Goal: Task Accomplishment & Management: Manage account settings

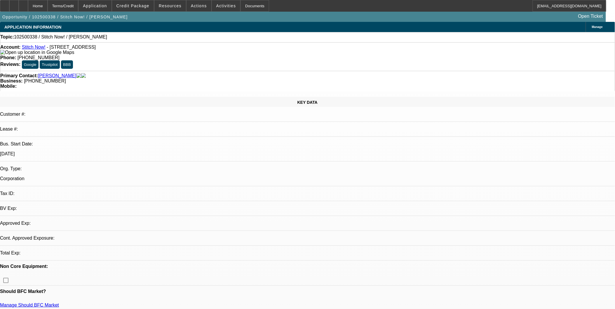
select select "0"
select select "2"
select select "0.1"
select select "1"
select select "2"
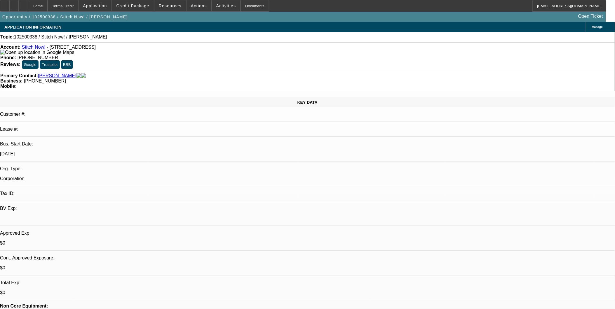
select select "4"
click at [40, 49] on link "Stitch Now!" at bounding box center [34, 47] width 24 height 5
drag, startPoint x: 239, startPoint y: 50, endPoint x: 224, endPoint y: 50, distance: 14.9
click at [224, 55] on div "Phone: (689) 323-0559" at bounding box center [307, 57] width 615 height 5
copy span "(689) 323-0559"
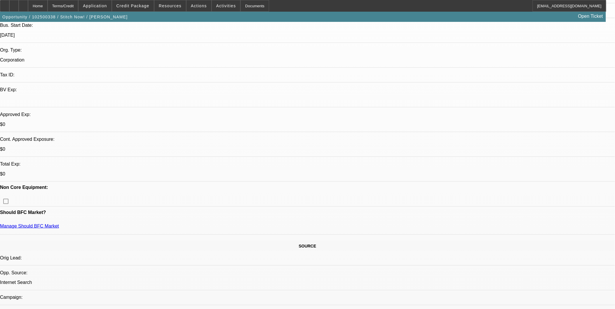
scroll to position [130, 0]
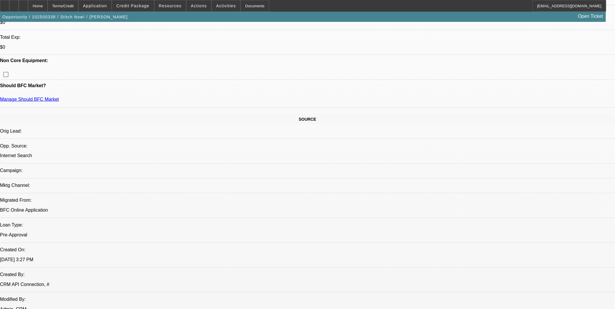
scroll to position [259, 0]
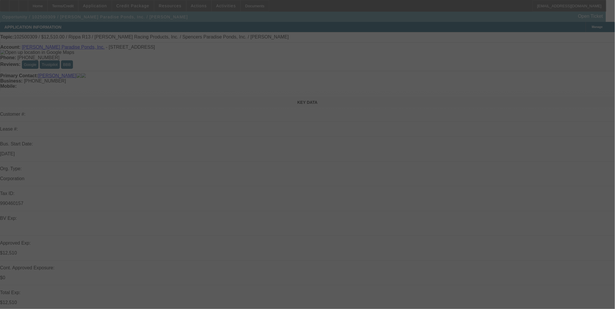
select select "0.1"
select select "2"
select select "0.1"
select select "2"
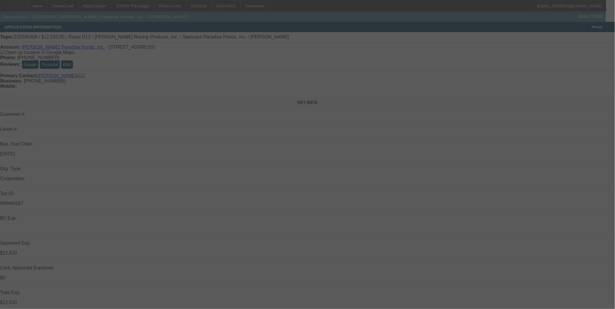
select select "0.1"
select select "2"
select select "0.1"
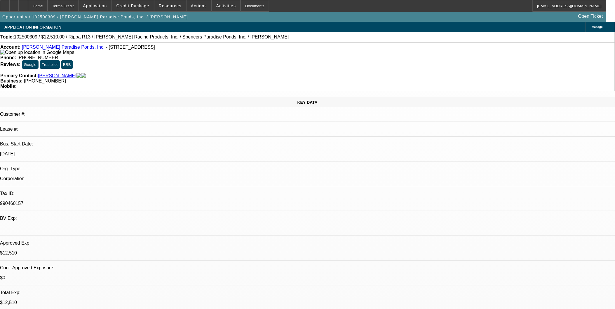
select select "1"
select select "2"
select select "4"
select select "1"
select select "2"
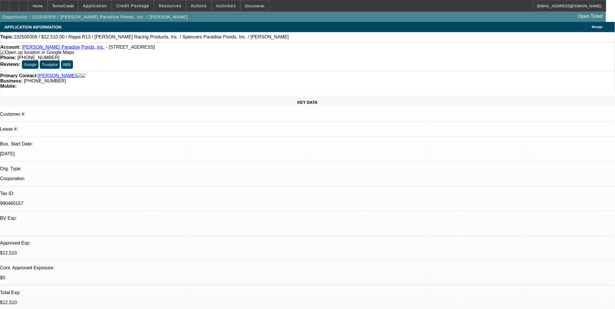
select select "4"
select select "1"
select select "2"
select select "4"
click at [132, 6] on span "Credit Package" at bounding box center [132, 6] width 33 height 5
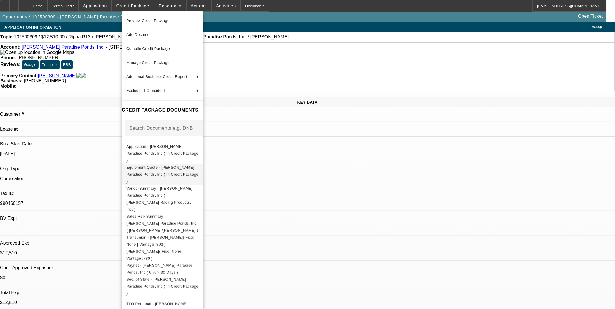
click at [163, 164] on span "Equipment Quote - Spencer's Paradise Ponds, Inc.( In Credit Package )" at bounding box center [162, 174] width 72 height 21
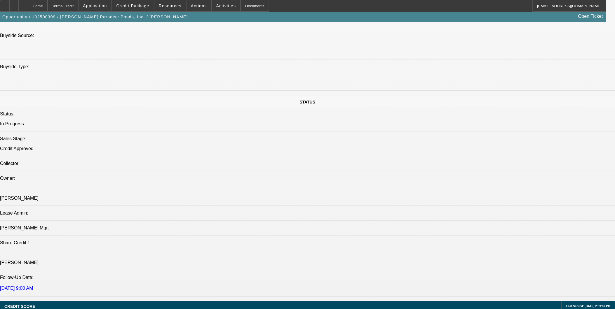
scroll to position [551, 0]
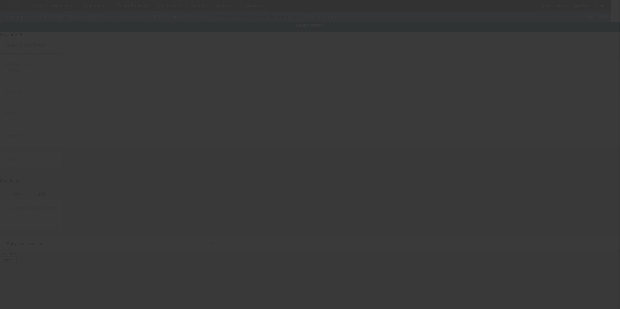
type input "R20250811033"
type input "Rippa"
type input "R13"
radio input "true"
type textarea "Rippa R13 Kubota D722 Incling Rake/ attachments & accessories"
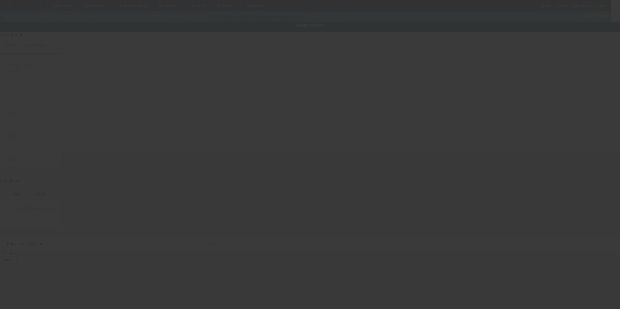
type input "1875 Diesel Dr. #8"
type input "Sacramento"
type input "95838"
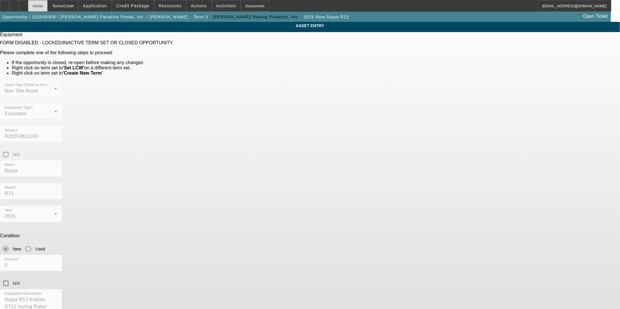
click at [48, 5] on div "Home" at bounding box center [38, 6] width 20 height 12
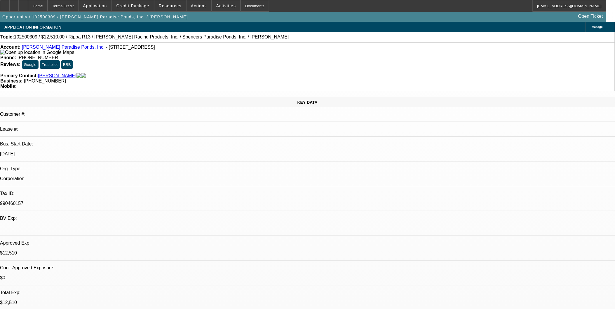
select select "0.1"
select select "2"
select select "0.1"
select select "4"
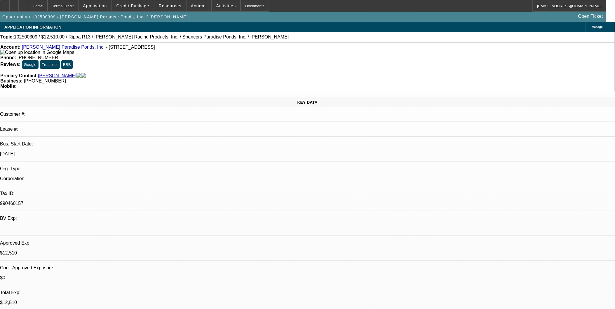
select select "0.1"
select select "2"
select select "0.1"
select select "4"
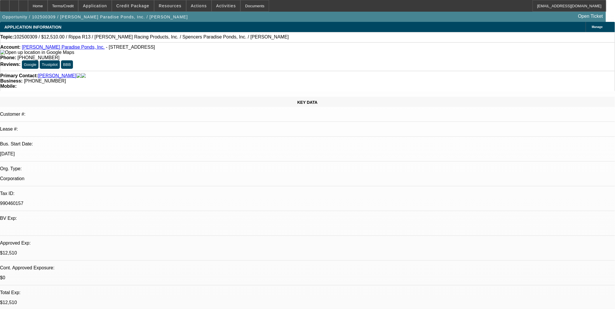
select select "0.1"
select select "2"
select select "0.1"
select select "4"
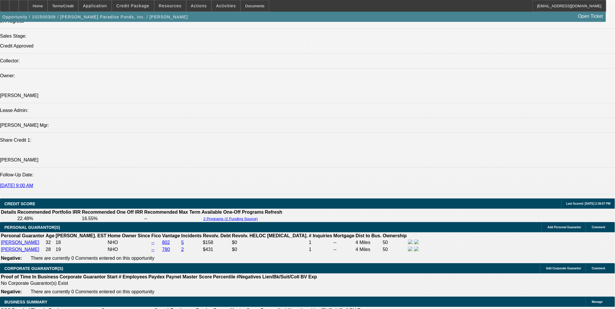
scroll to position [616, 0]
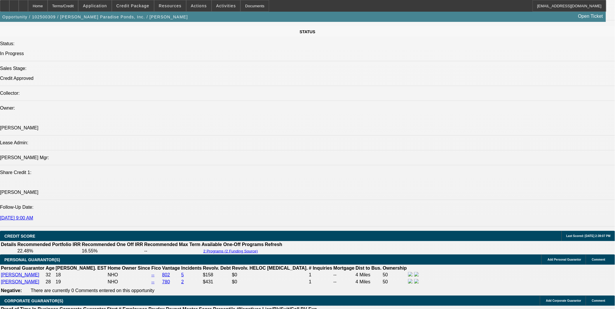
drag, startPoint x: 354, startPoint y: 220, endPoint x: 390, endPoint y: 222, distance: 36.0
copy span "www.norcalrippa.com"
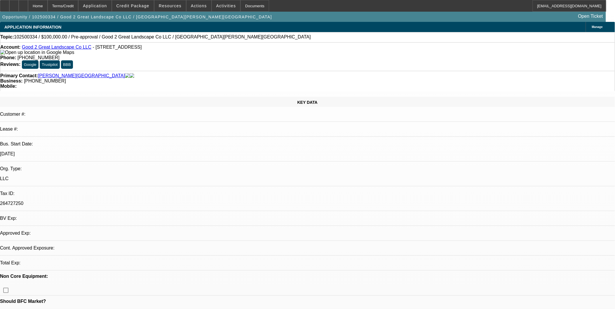
select select "0"
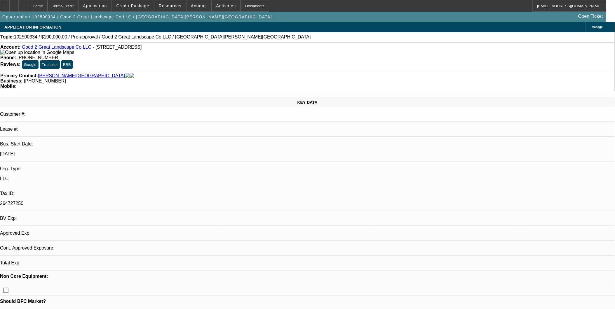
select select "0"
select select "1"
select select "6"
select select "1"
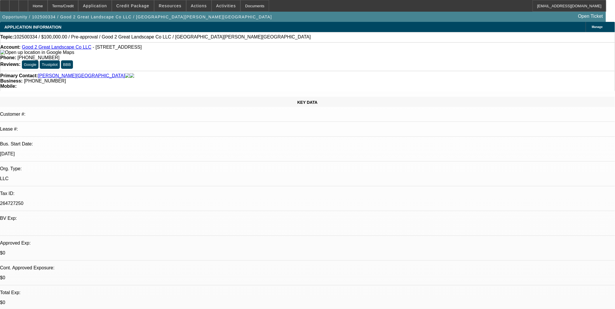
select select "1"
select select "6"
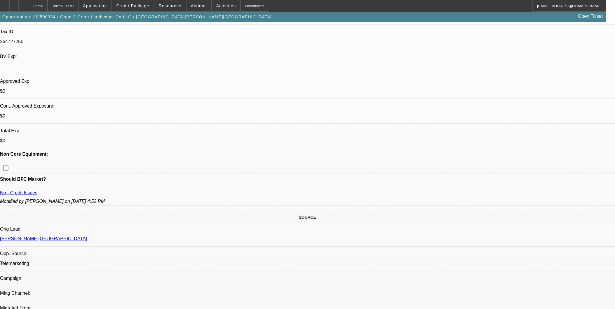
scroll to position [26, 0]
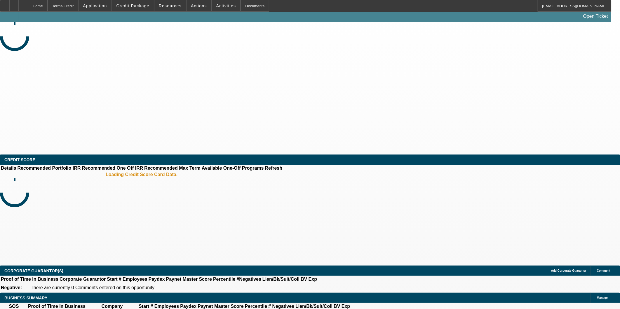
select select "0"
select select "2"
select select "0.1"
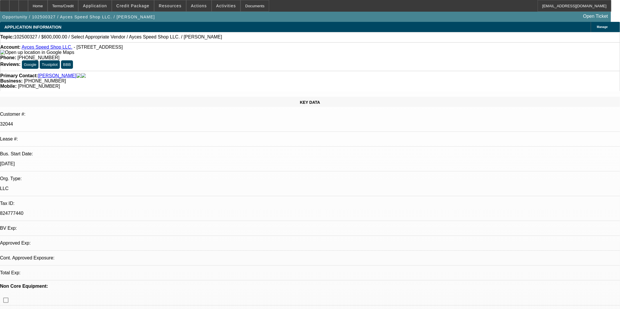
select select "1"
select select "2"
select select "4"
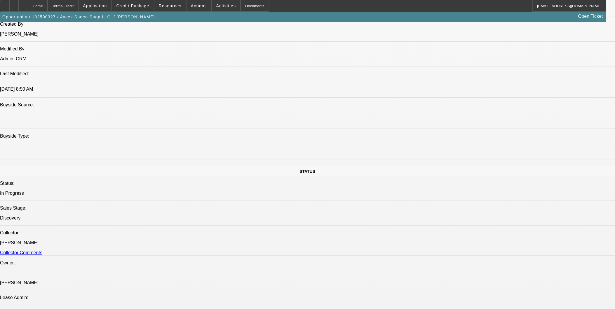
scroll to position [357, 0]
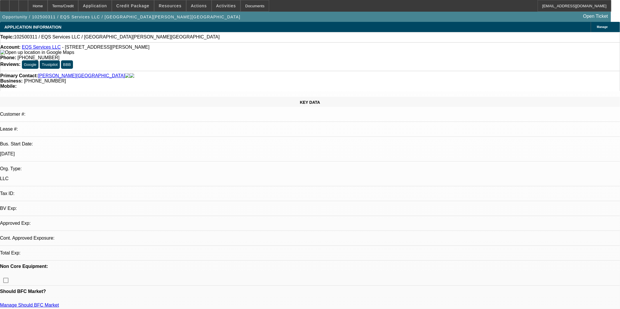
select select "0"
select select "2"
select select "0.1"
select select "4"
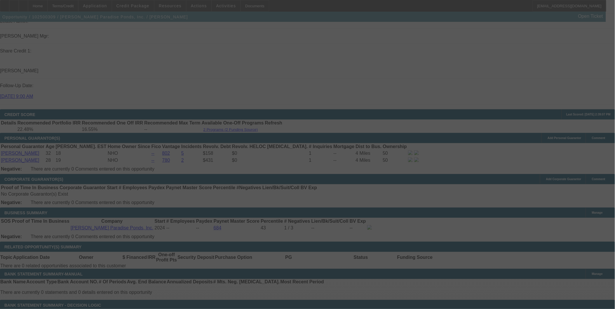
scroll to position [747, 0]
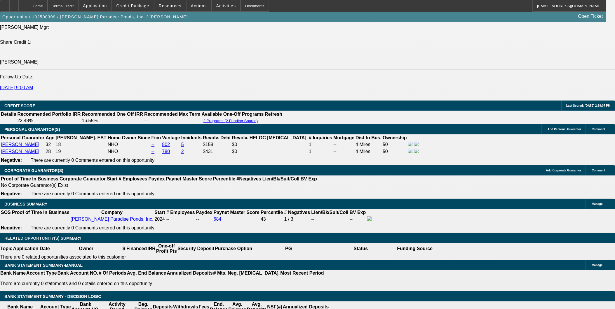
select select "0.1"
select select "2"
select select "0.1"
select select "2"
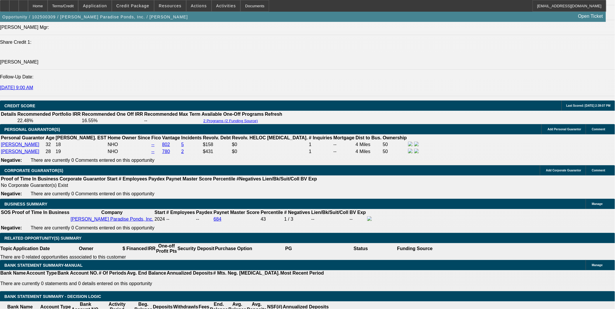
select select "0.1"
select select "2"
select select "0.1"
select select "1"
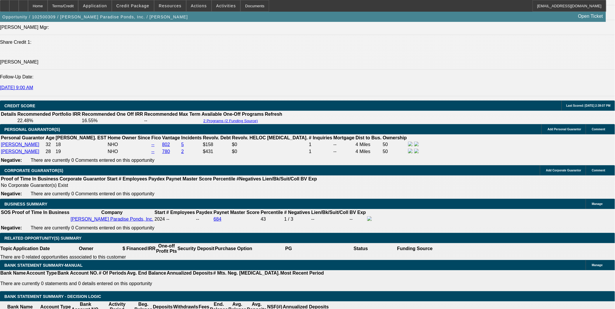
select select "2"
select select "4"
select select "1"
select select "2"
select select "4"
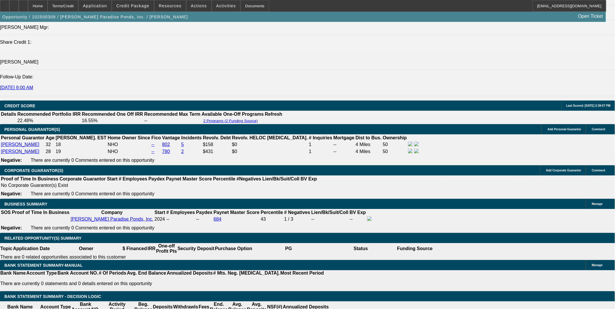
select select "1"
select select "2"
select select "4"
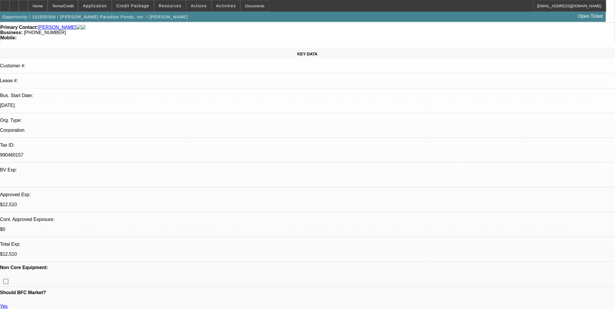
scroll to position [0, 0]
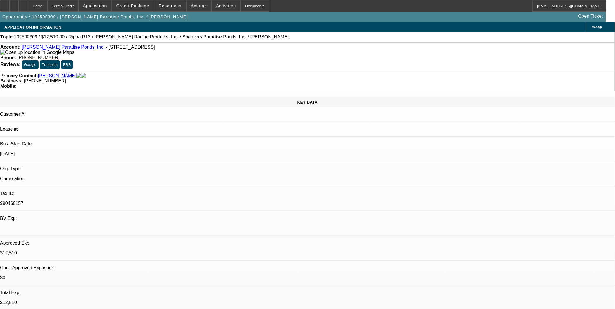
click at [275, 55] on div "Phone: (916) 500-9403" at bounding box center [307, 57] width 615 height 5
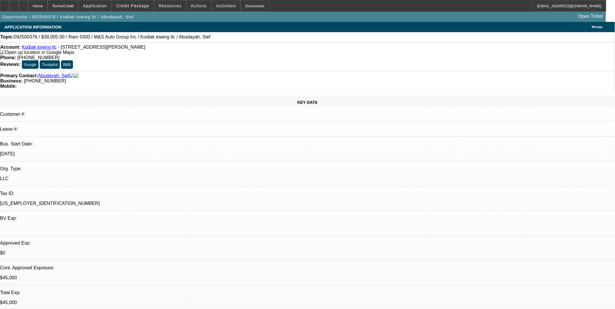
select select "0"
select select "2"
select select "0"
select select "2"
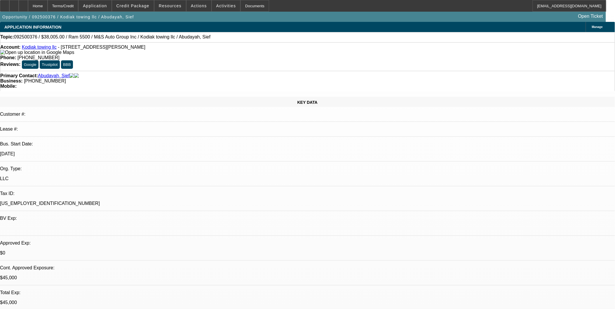
select select "0"
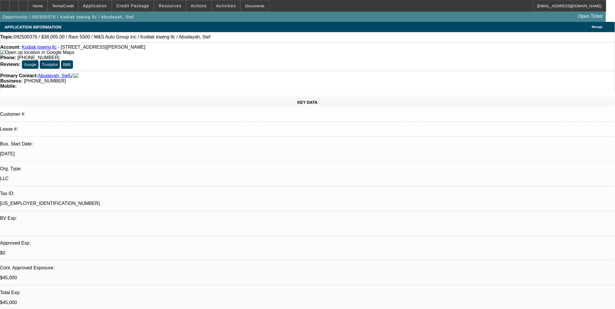
select select "0"
select select "1"
select select "2"
select select "6"
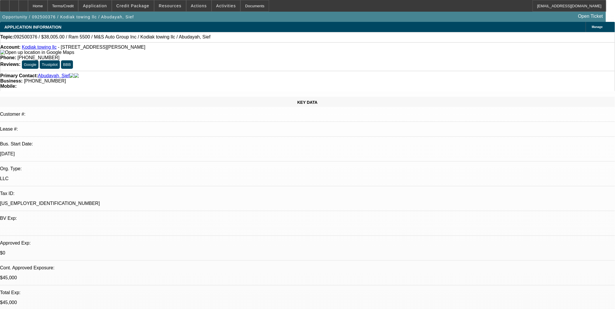
select select "1"
select select "2"
select select "6"
select select "1"
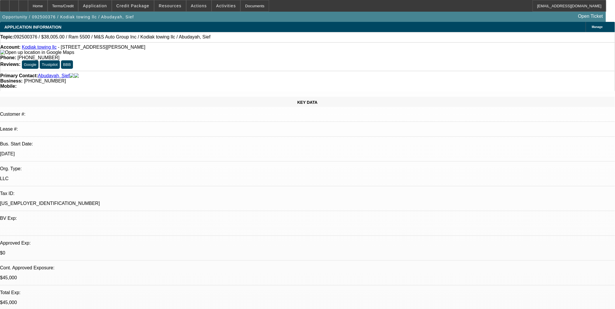
select select "6"
select select "1"
select select "6"
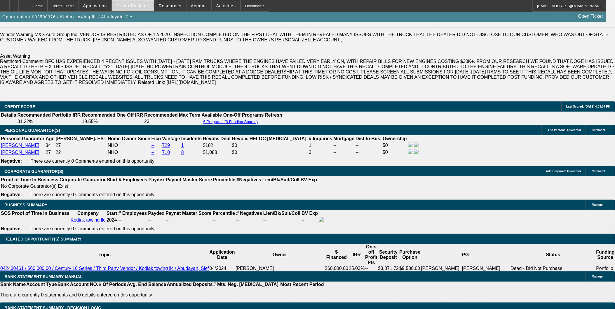
scroll to position [837, 0]
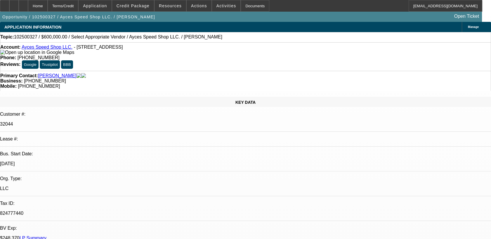
select select "0"
select select "2"
select select "0.1"
select select "1"
select select "2"
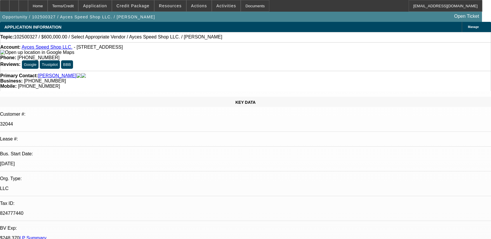
select select "4"
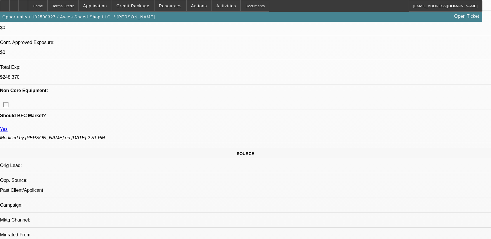
scroll to position [235, 0]
click at [138, 10] on span at bounding box center [133, 6] width 42 height 14
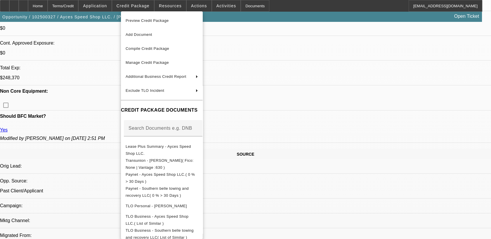
click at [150, 25] on button "Preview Credit Package" at bounding box center [162, 21] width 82 height 14
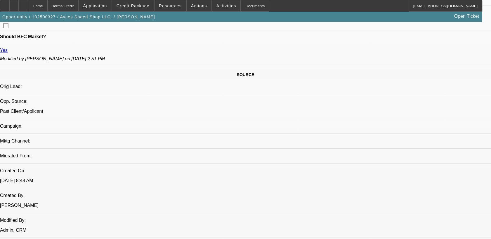
scroll to position [315, 0]
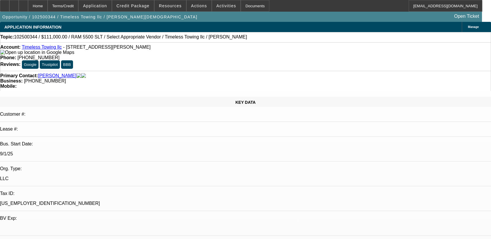
select select "0"
select select "2"
select select "0"
select select "6"
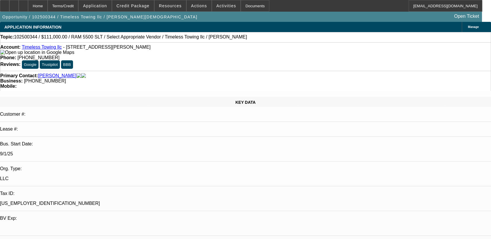
click at [44, 48] on link "Timeless Towing llc" at bounding box center [42, 47] width 40 height 5
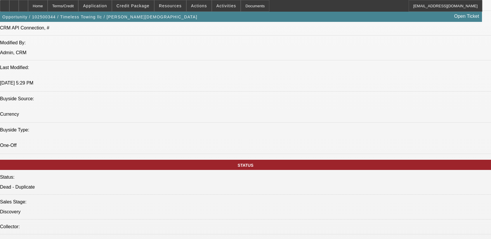
scroll to position [518, 0]
